Goal: Task Accomplishment & Management: Manage account settings

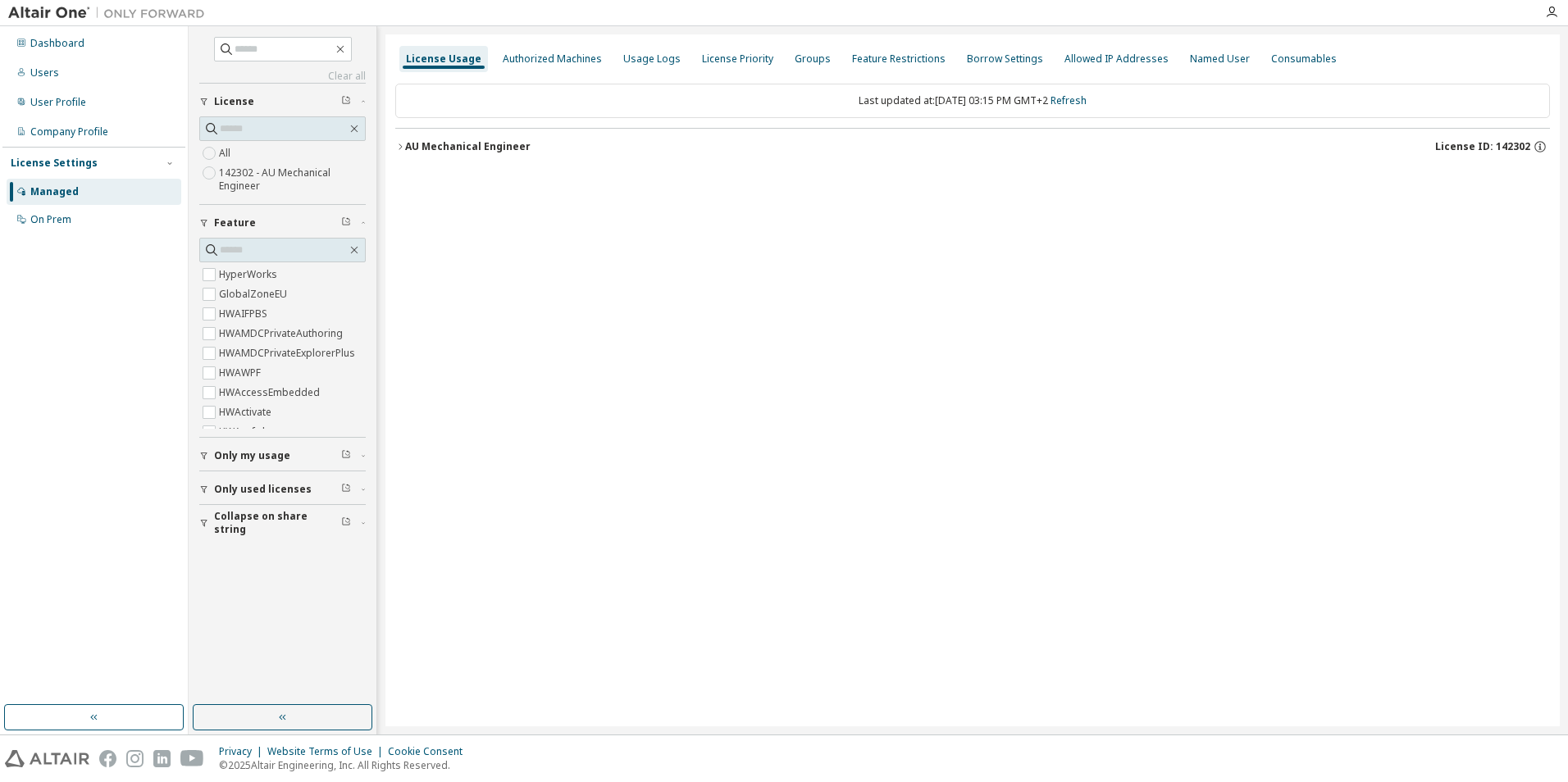
click at [392, 149] on div "License Usage Authorized Machines Usage Logs License Priority Groups Feature Re…" at bounding box center [973, 380] width 1175 height 692
click at [400, 149] on icon "button" at bounding box center [400, 146] width 10 height 10
click at [404, 142] on icon "button" at bounding box center [400, 146] width 10 height 10
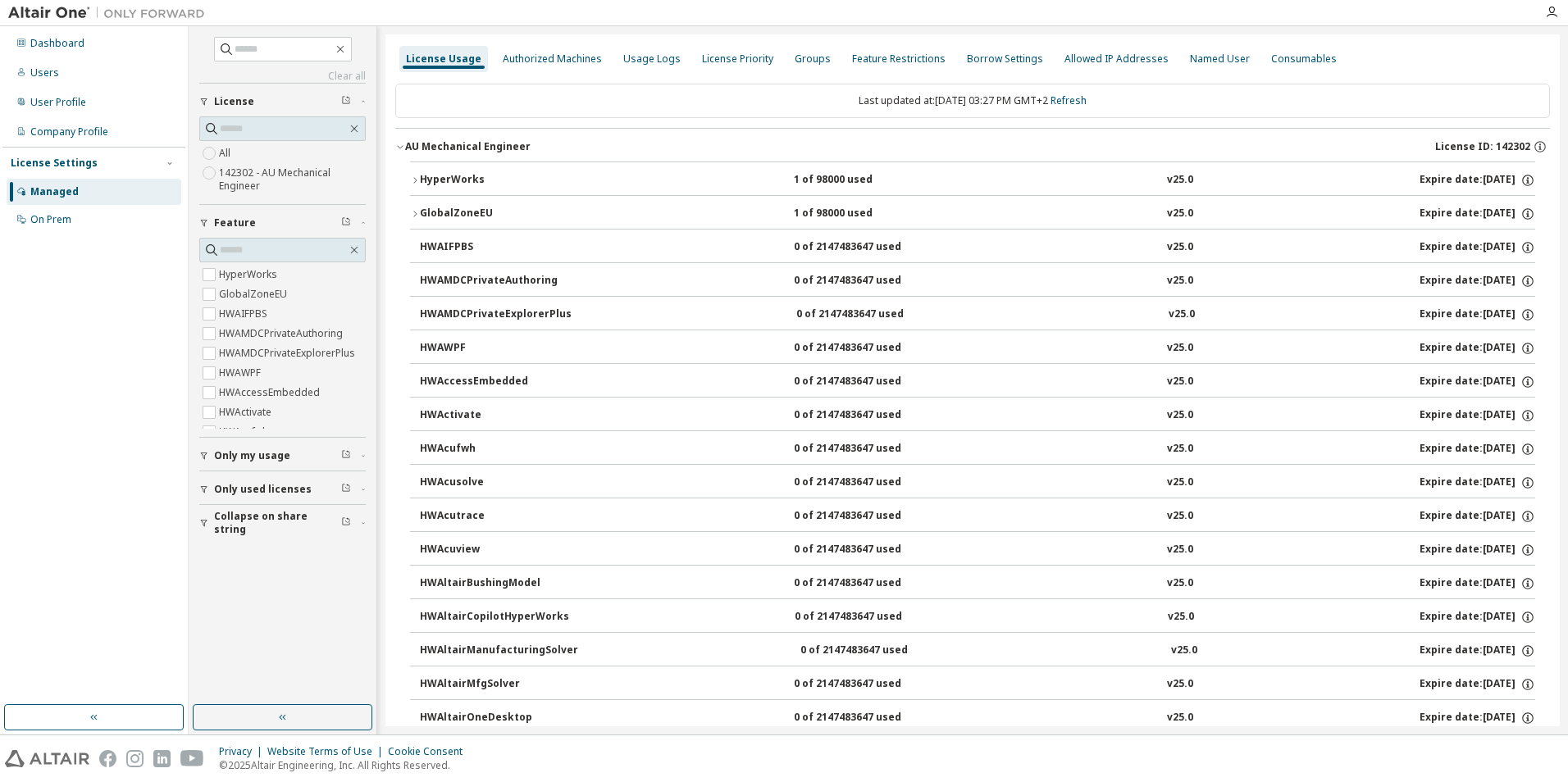
click at [416, 178] on icon "button" at bounding box center [415, 180] width 10 height 10
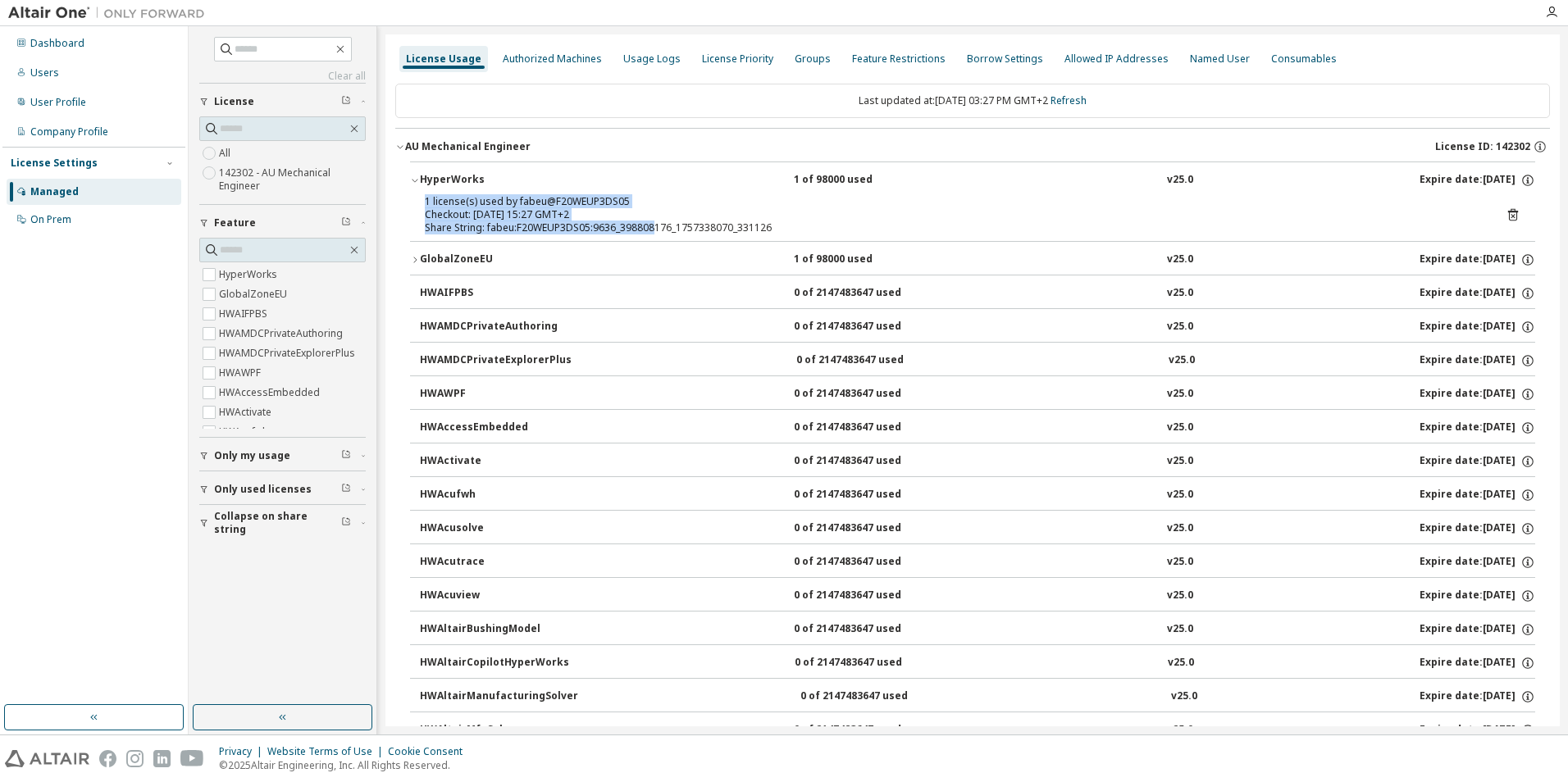
drag, startPoint x: 446, startPoint y: 204, endPoint x: 650, endPoint y: 228, distance: 205.4
click at [650, 228] on div "1 license(s) used by fabeu@F20WEUP3DS05 Checkout: 2025-09-08 15:27 GMT+2 Share …" at bounding box center [953, 214] width 1057 height 39
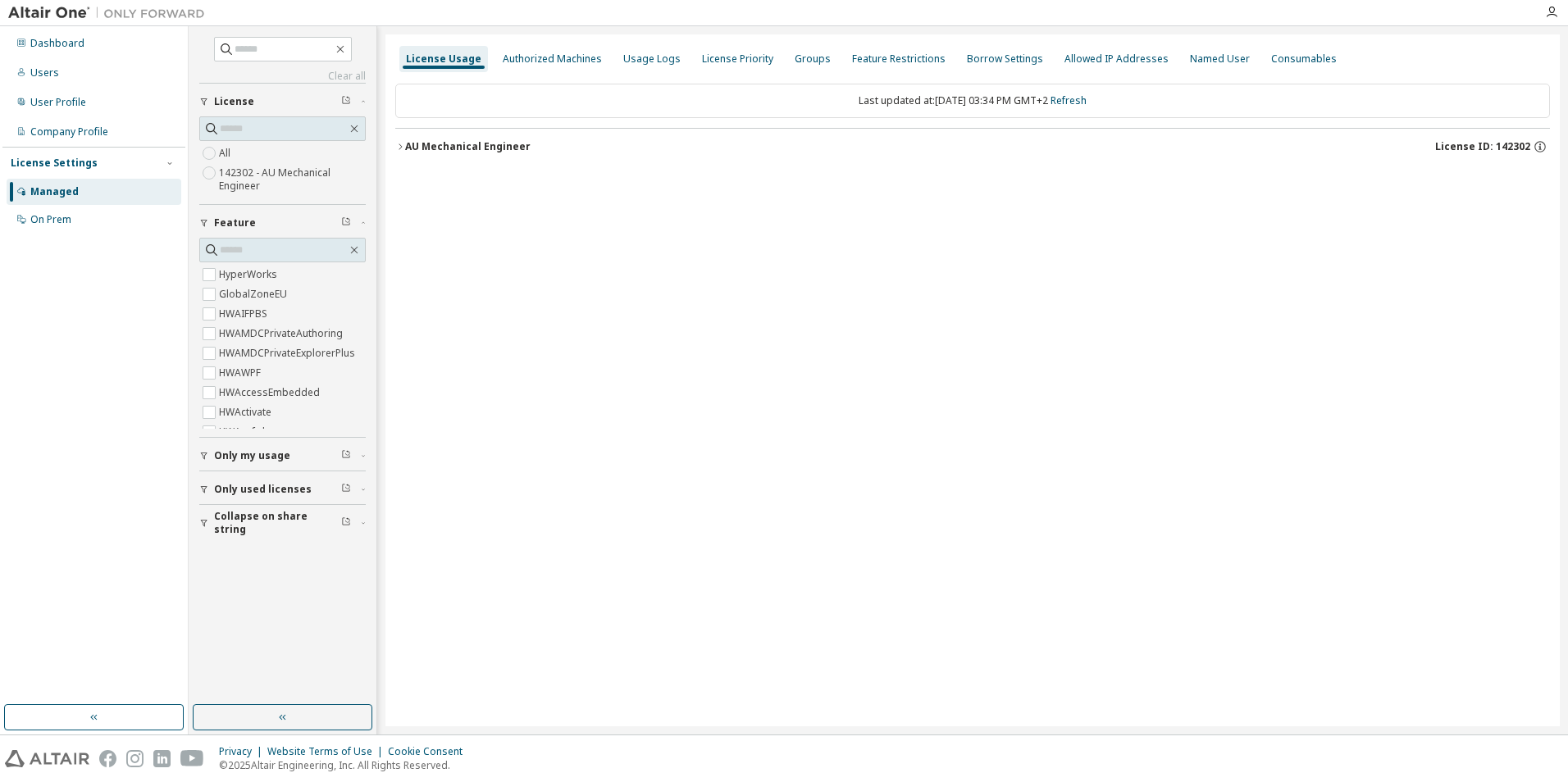
click at [401, 143] on icon "button" at bounding box center [400, 146] width 10 height 10
click at [405, 150] on div "AU Mechanical Engineer" at bounding box center [468, 146] width 126 height 13
click at [400, 151] on icon "button" at bounding box center [400, 146] width 10 height 10
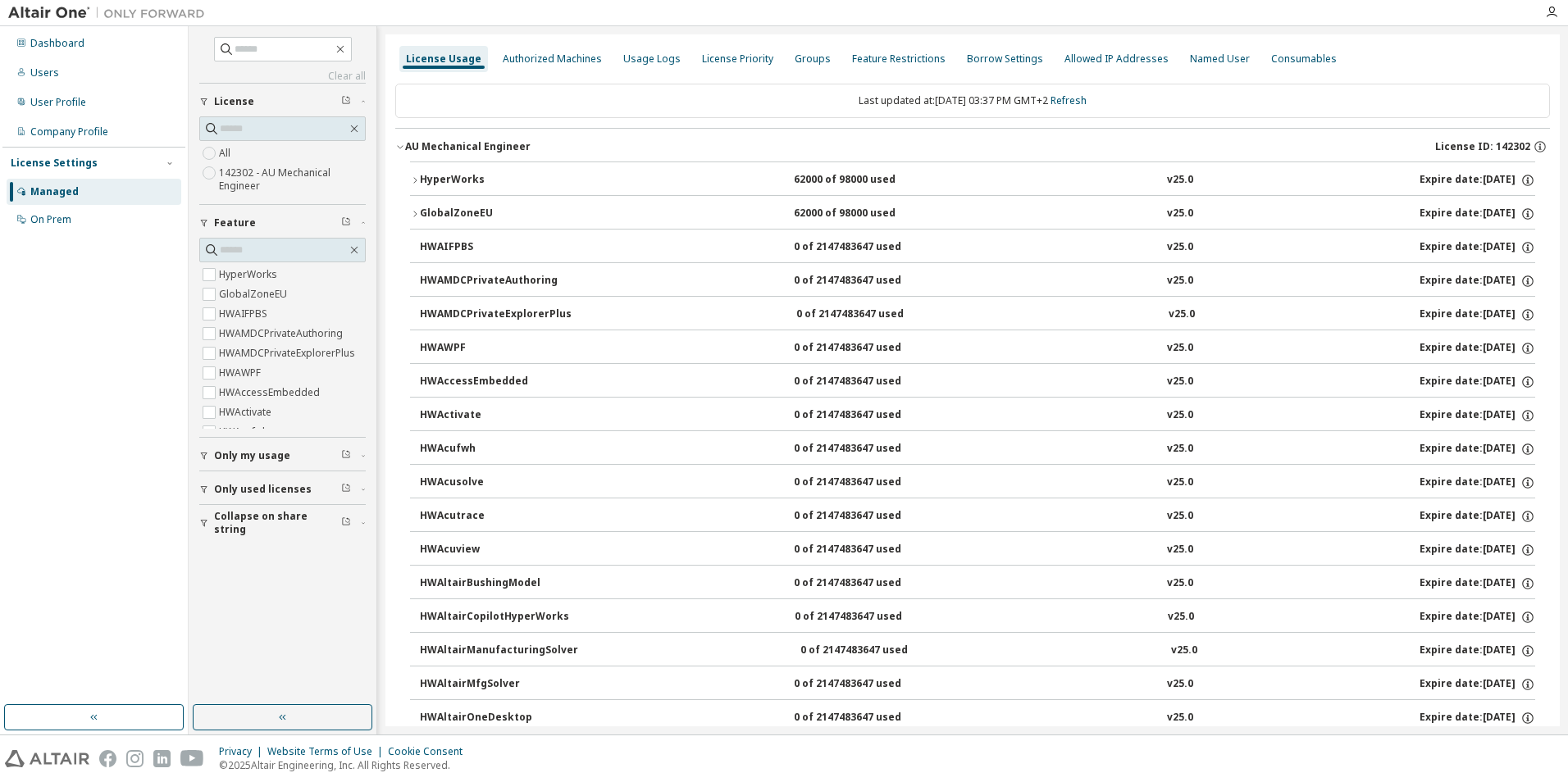
click at [413, 183] on icon "button" at bounding box center [415, 180] width 10 height 10
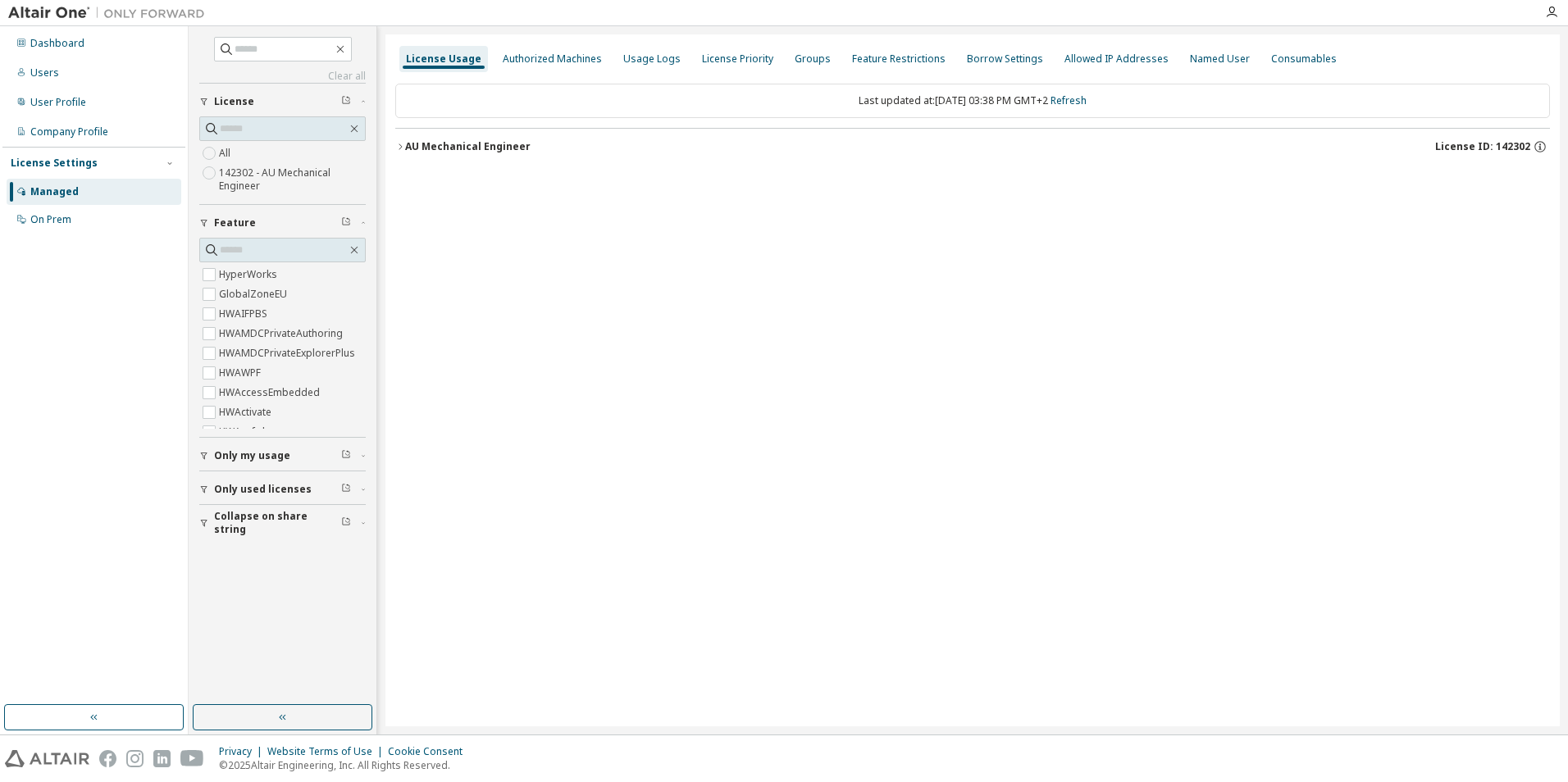
click at [402, 145] on icon "button" at bounding box center [400, 146] width 10 height 10
click at [400, 149] on icon "button" at bounding box center [400, 146] width 10 height 10
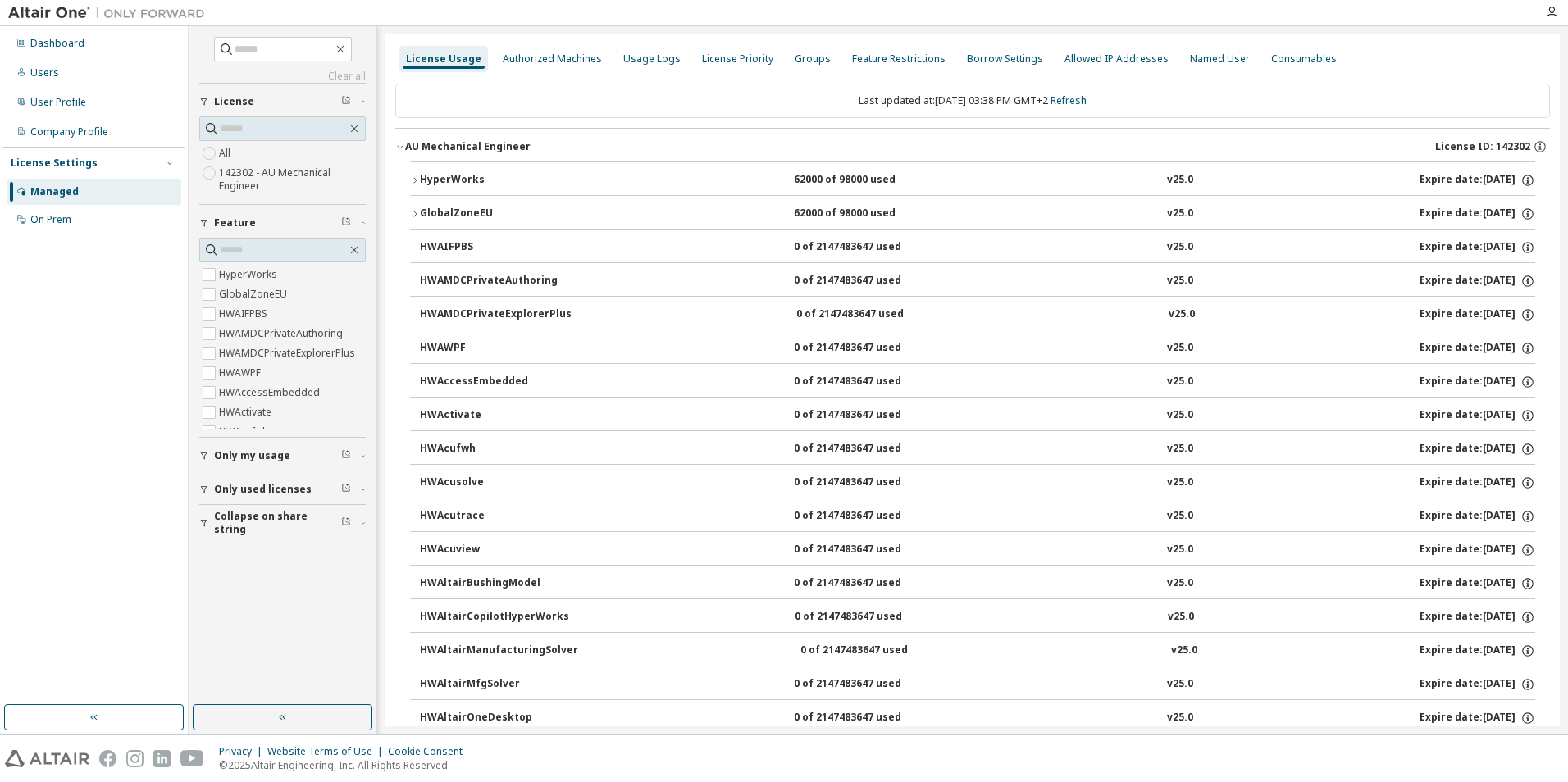
click at [415, 184] on icon "button" at bounding box center [415, 180] width 10 height 10
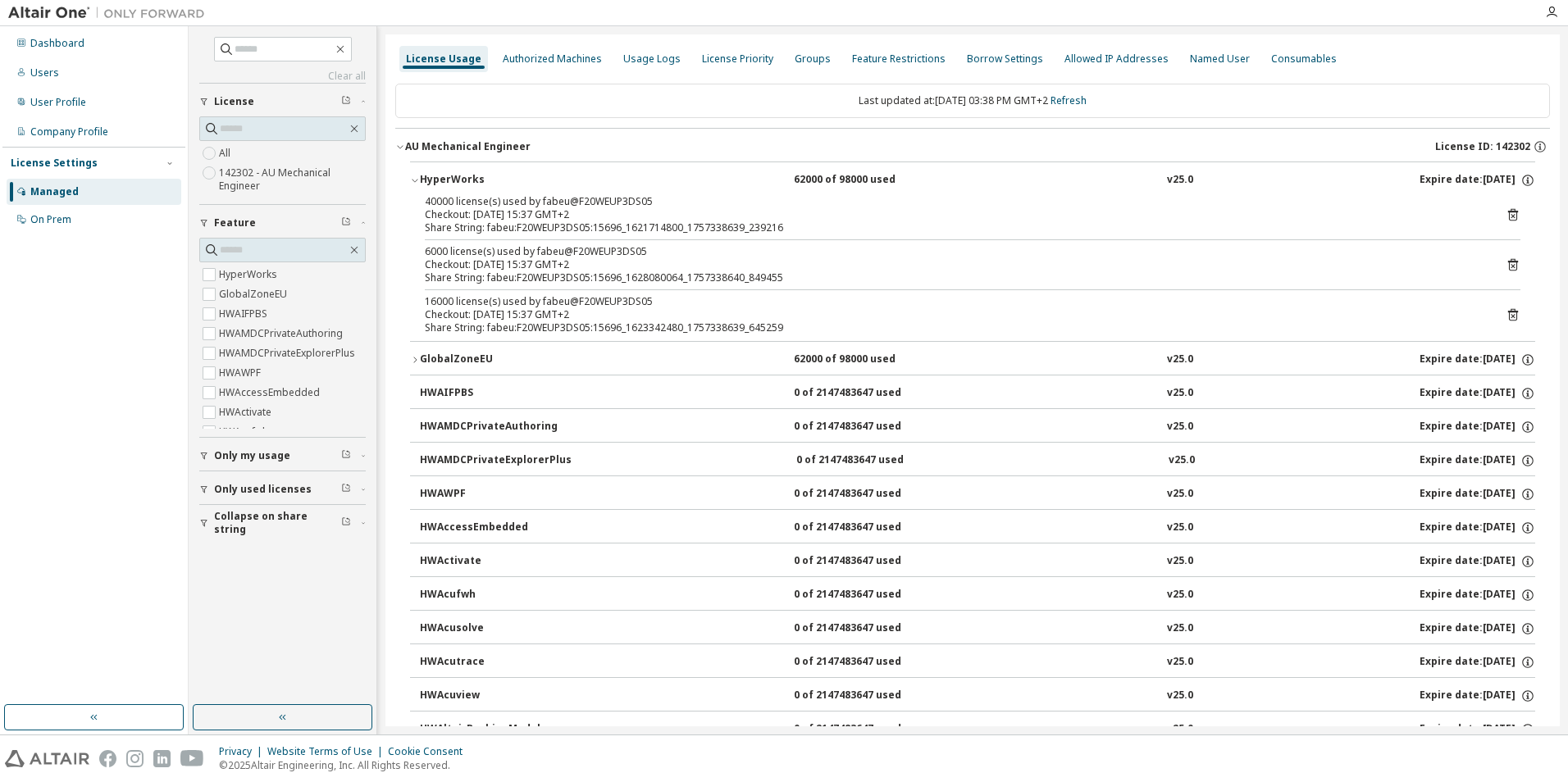
click at [415, 184] on icon "button" at bounding box center [415, 180] width 10 height 10
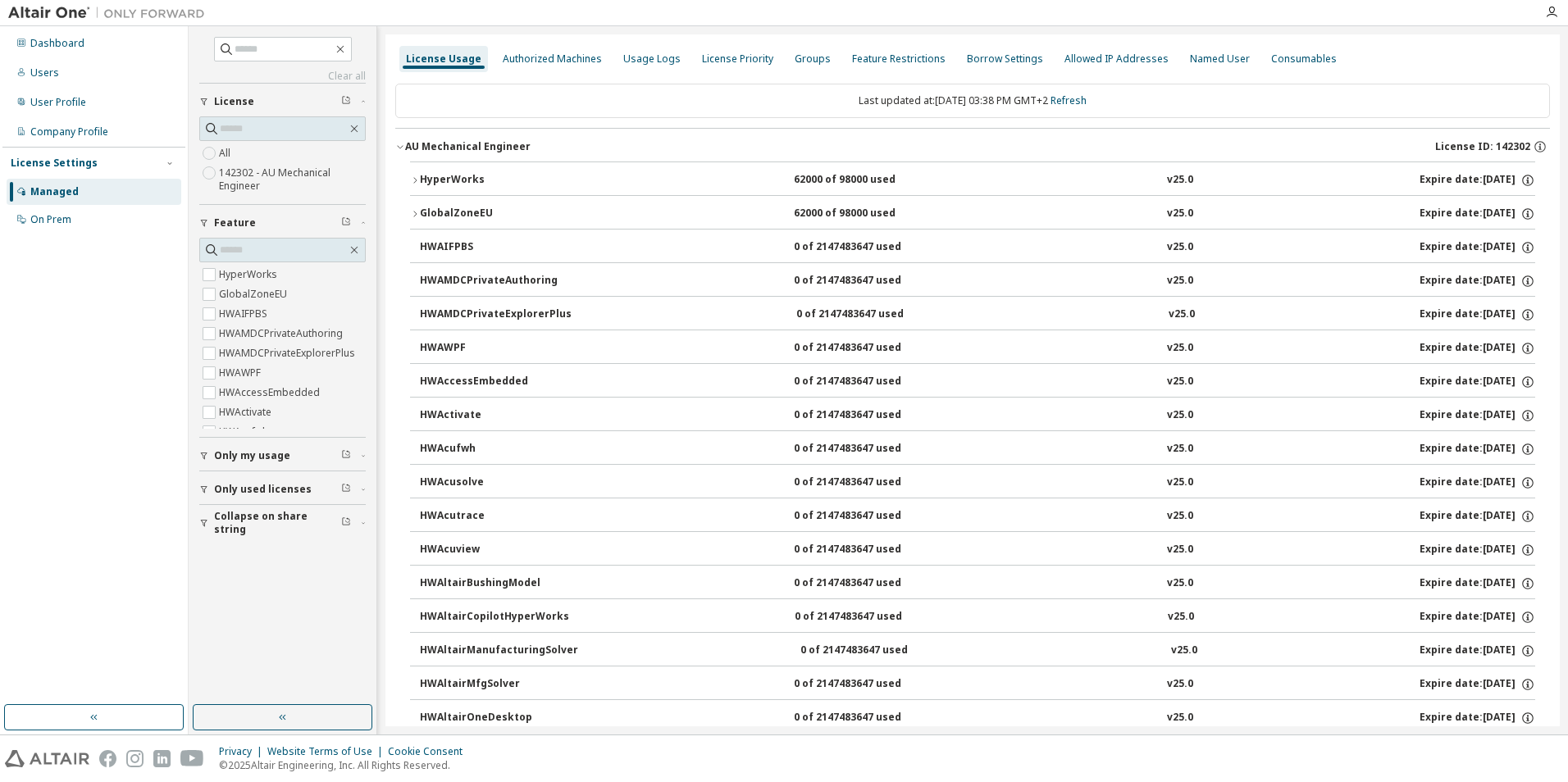
click at [411, 177] on icon "button" at bounding box center [415, 180] width 10 height 10
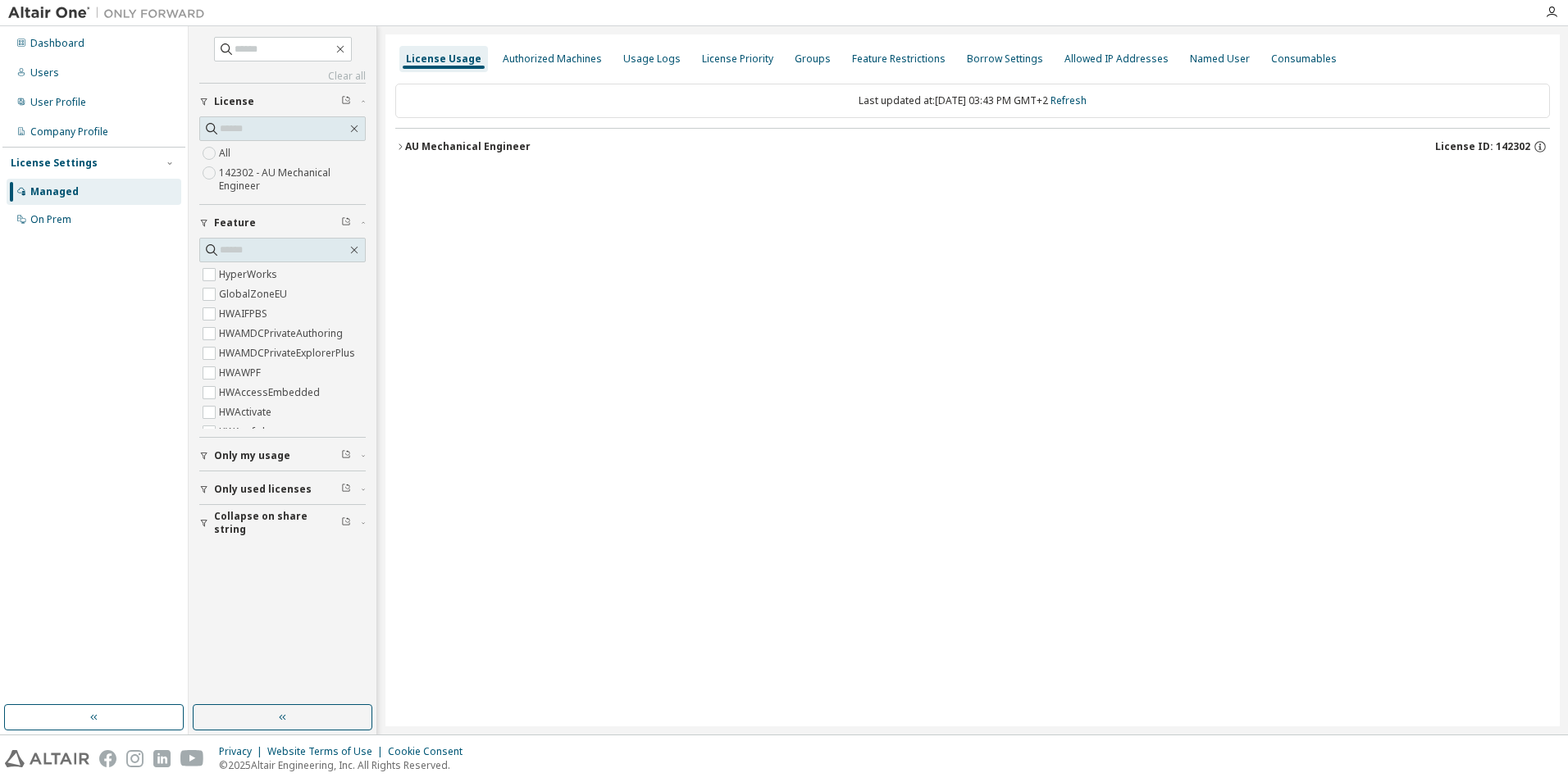
click at [403, 147] on icon "button" at bounding box center [400, 146] width 10 height 10
click at [405, 143] on div "AU Mechanical Engineer" at bounding box center [468, 146] width 126 height 13
click at [404, 143] on icon "button" at bounding box center [400, 146] width 10 height 10
click at [398, 143] on icon "button" at bounding box center [400, 146] width 10 height 10
click at [402, 148] on icon "button" at bounding box center [400, 146] width 10 height 10
